Goal: Task Accomplishment & Management: Manage account settings

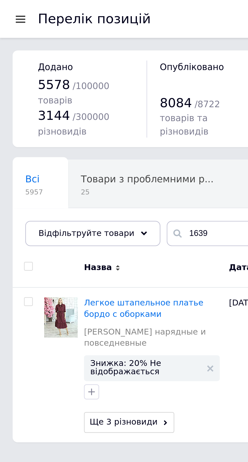
click at [14, 70] on span "Всі" at bounding box center [13, 72] width 6 height 5
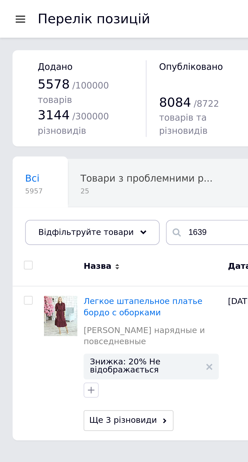
click at [8, 7] on div at bounding box center [8, 7] width 6 height 5
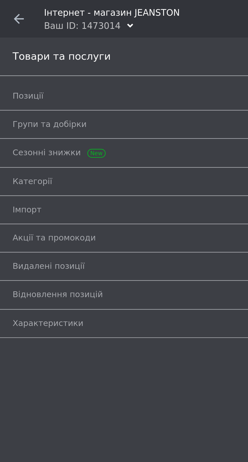
click at [10, 38] on span "Позиції" at bounding box center [11, 38] width 12 height 5
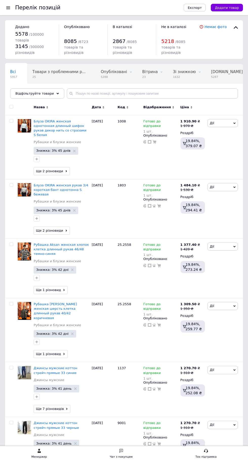
click at [45, 122] on span "Блуза OKIRA женская однотонная длинный шифон рукав декор нить со стразами S бел…" at bounding box center [60, 128] width 53 height 18
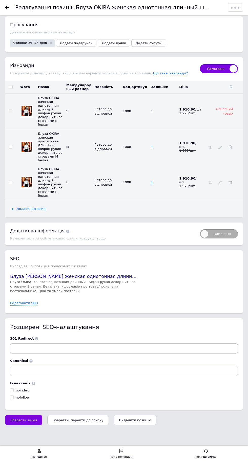
scroll to position [874, 0]
click at [27, 152] on img at bounding box center [26, 147] width 10 height 10
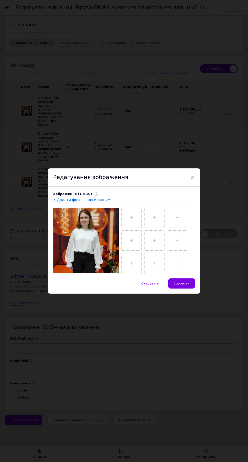
click at [131, 228] on input "file" at bounding box center [132, 218] width 20 height 20
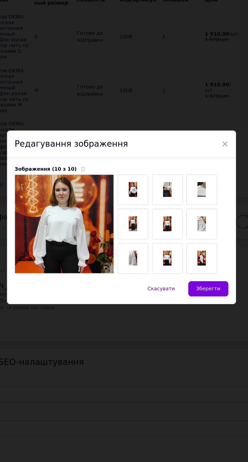
click at [187, 280] on span "Зберегти" at bounding box center [182, 278] width 16 height 4
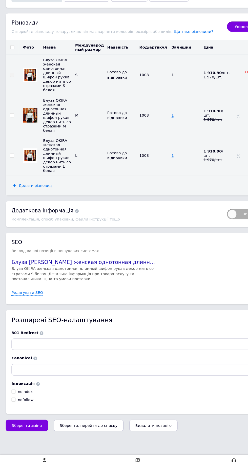
click at [32, 189] on div at bounding box center [26, 182] width 13 height 13
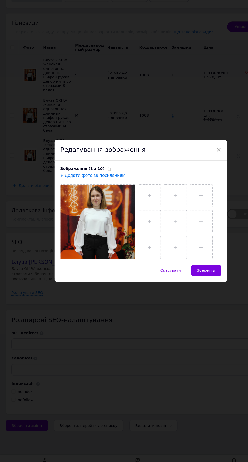
click at [134, 228] on input "file" at bounding box center [132, 218] width 20 height 20
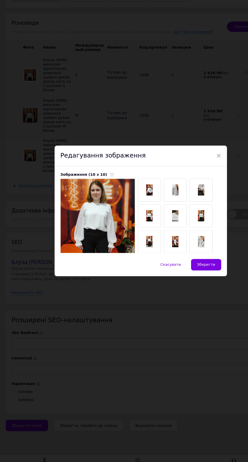
click at [185, 280] on span "Зберегти" at bounding box center [182, 278] width 16 height 4
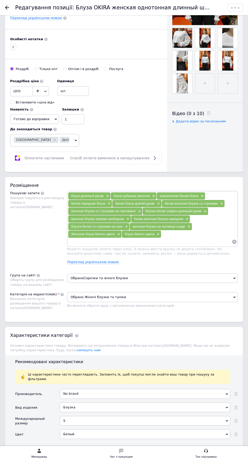
scroll to position [0, 0]
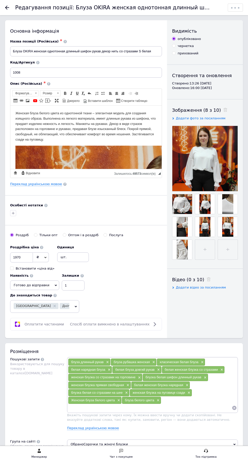
click at [238, 5] on select "Зберегти зміни Зберегти, перейти до списку Копіювати Додати подарунок Додати зн…" at bounding box center [235, 8] width 15 height 8
select select "saveProduct"
select select
